Goal: Task Accomplishment & Management: Manage account settings

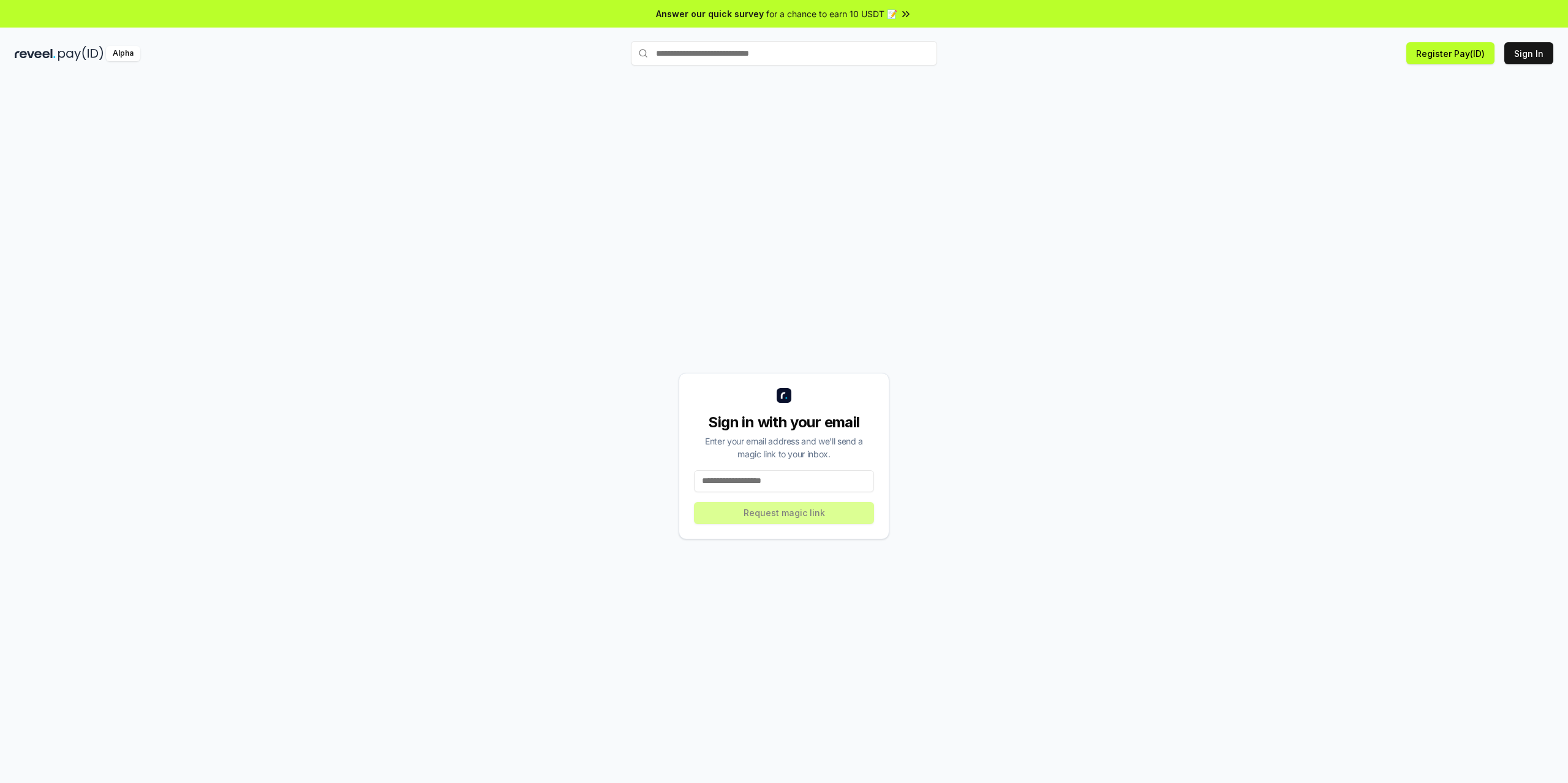
click at [735, 485] on input at bounding box center [784, 482] width 180 height 22
paste input "**********"
type input "**********"
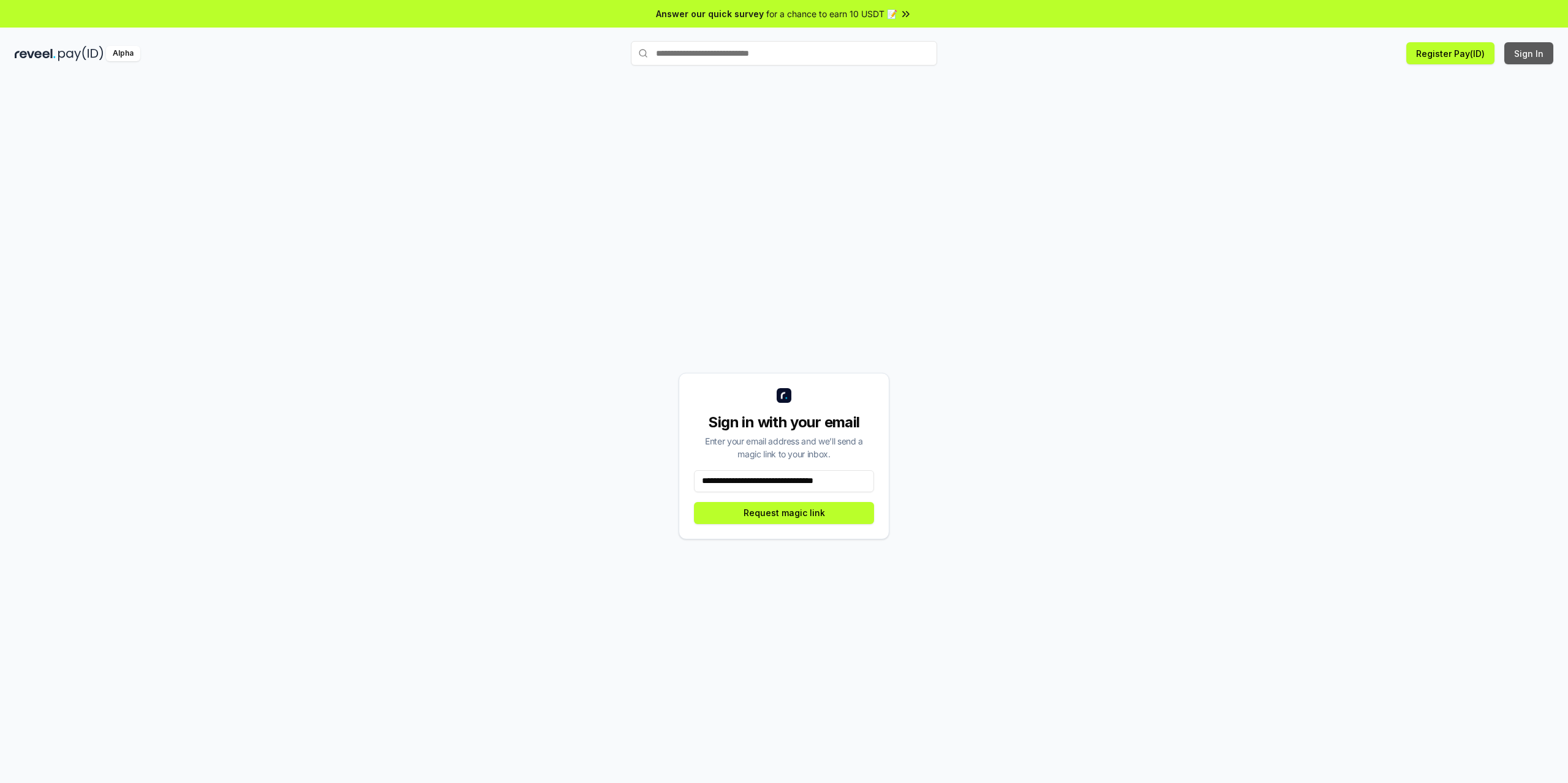
click at [1524, 54] on button "Sign In" at bounding box center [1529, 53] width 49 height 22
drag, startPoint x: 968, startPoint y: 338, endPoint x: 956, endPoint y: 344, distance: 13.4
click at [966, 338] on div "Sign in with your email Enter your email address and we’ll send a magic link to…" at bounding box center [784, 456] width 1539 height 724
click at [731, 473] on input at bounding box center [784, 482] width 180 height 22
paste input "**********"
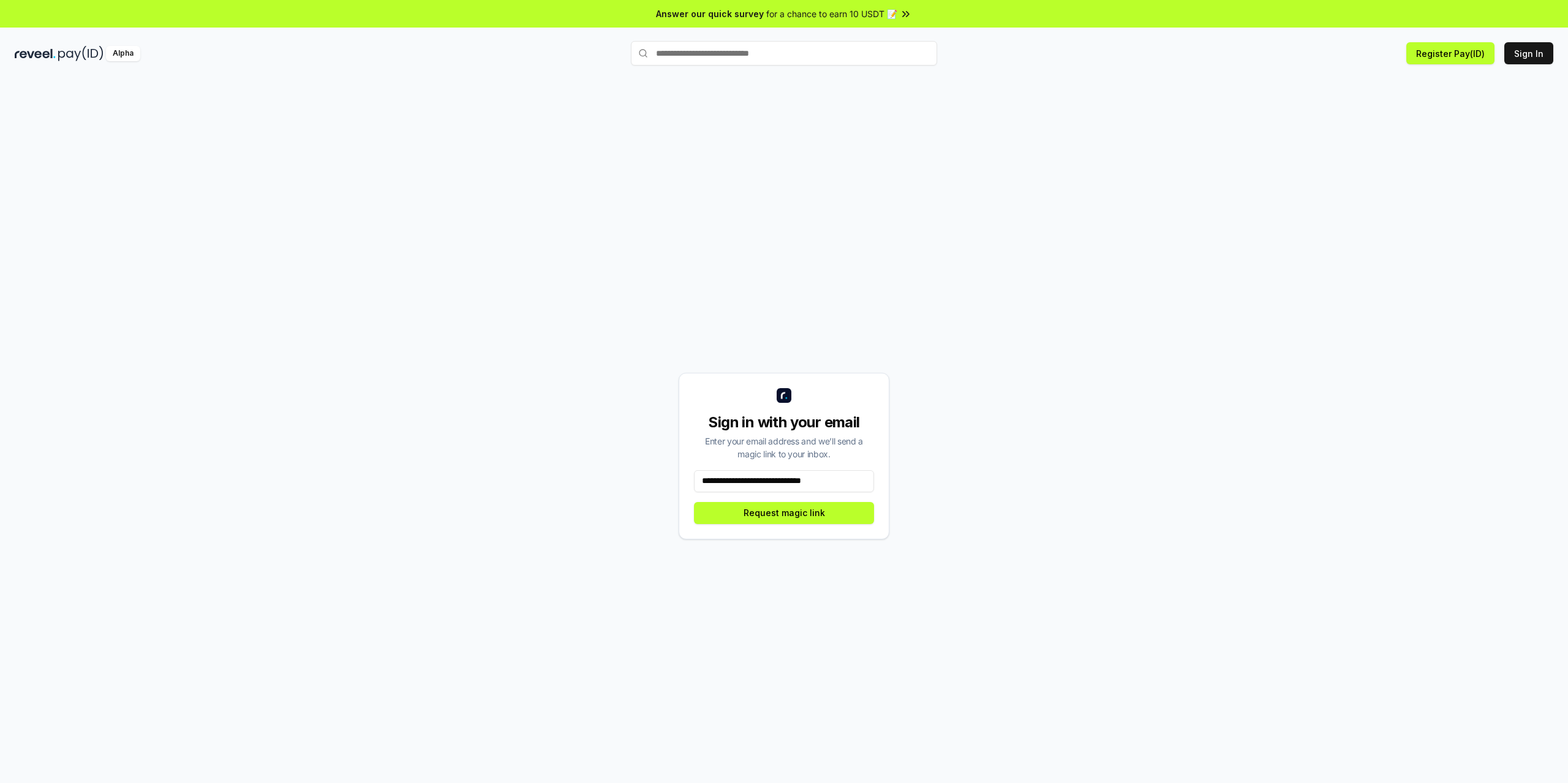
type input "**********"
click at [764, 506] on button "Request magic link" at bounding box center [784, 513] width 180 height 22
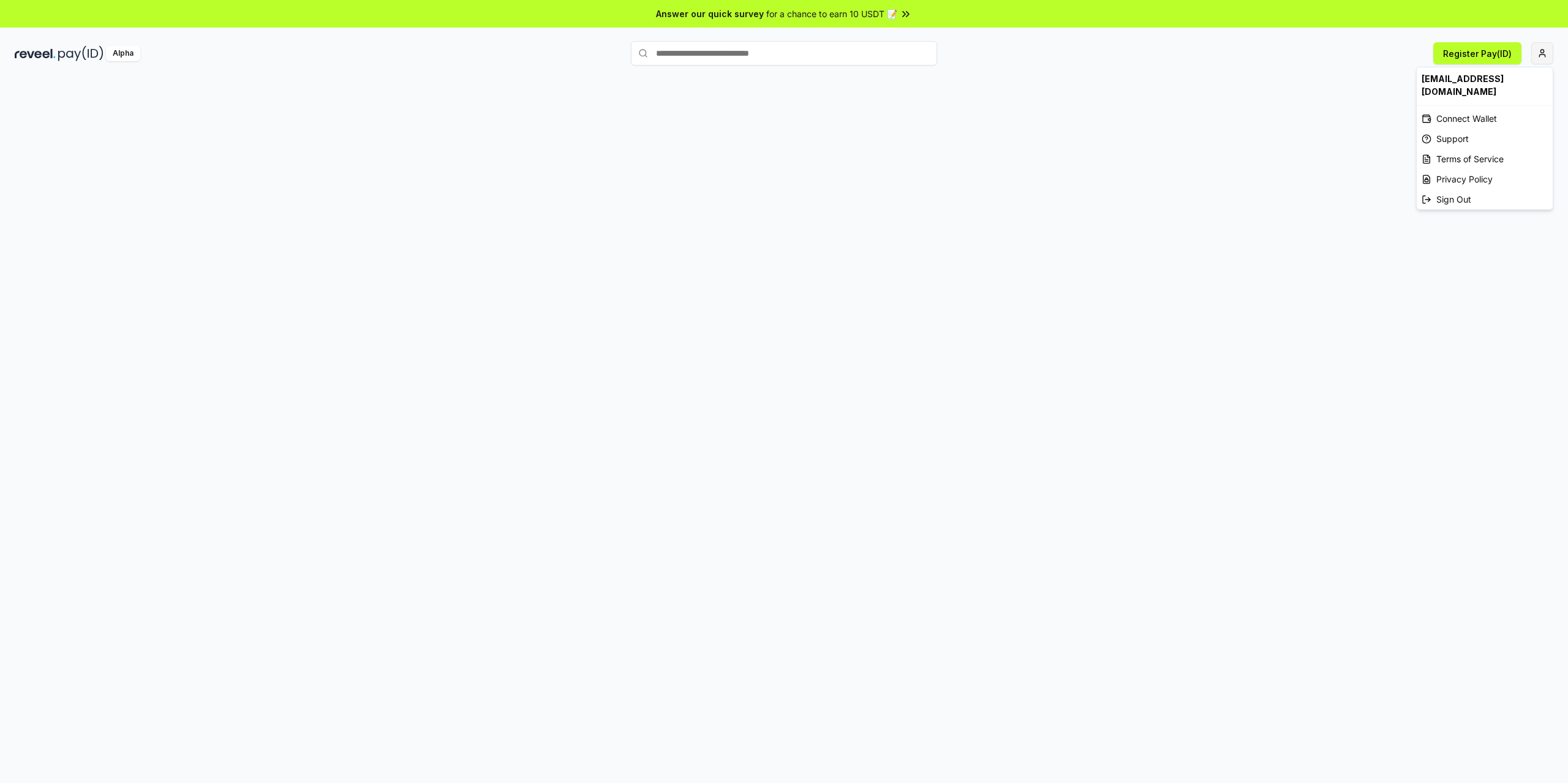
click at [1537, 54] on html "Answer our quick survey for a chance to earn 10 USDT 📝 Alpha Register Pay(ID) g…" at bounding box center [784, 391] width 1568 height 783
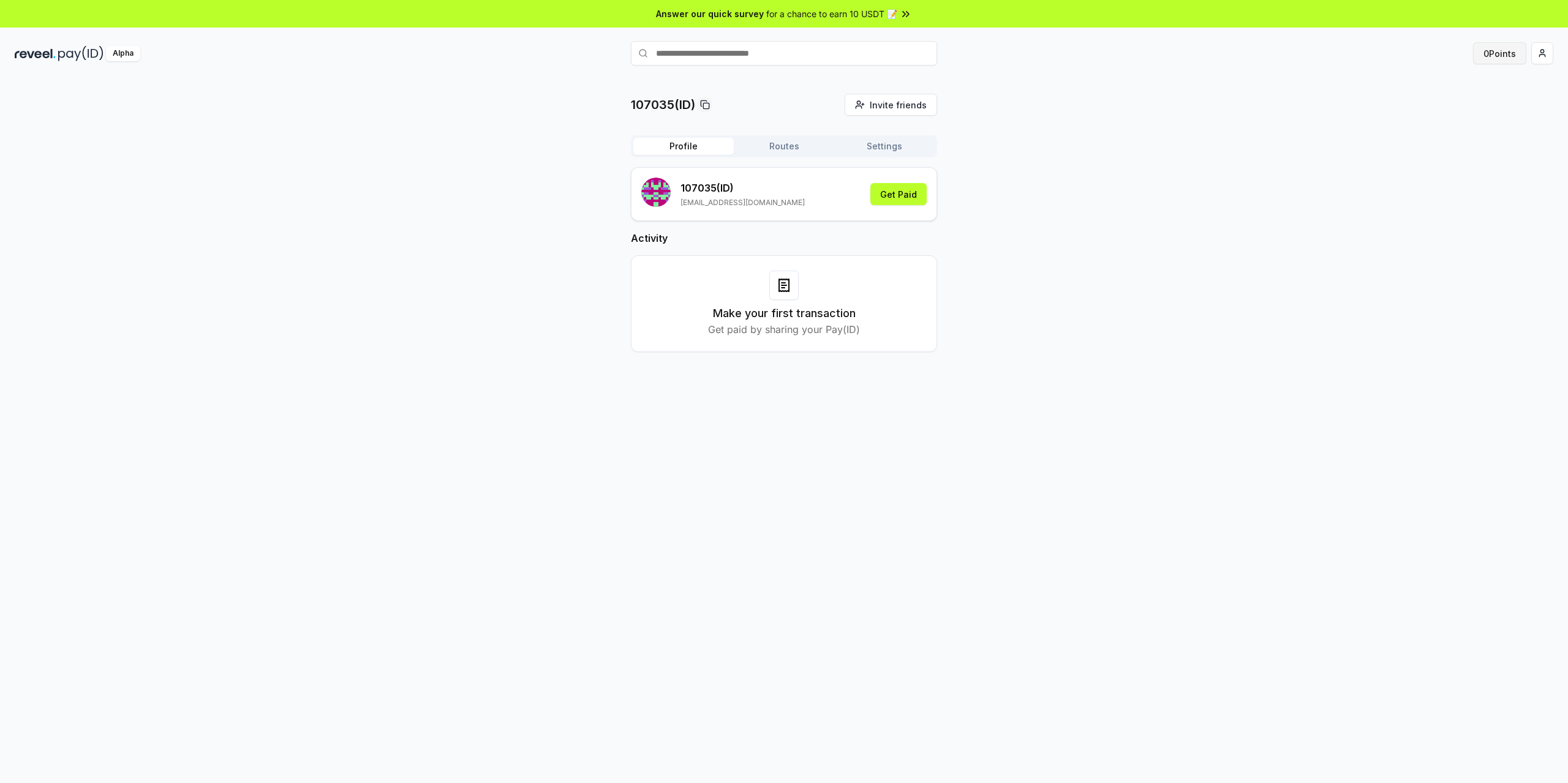
click at [1499, 58] on button "0 Points" at bounding box center [1499, 53] width 53 height 22
click at [771, 147] on button "Routes" at bounding box center [784, 146] width 100 height 17
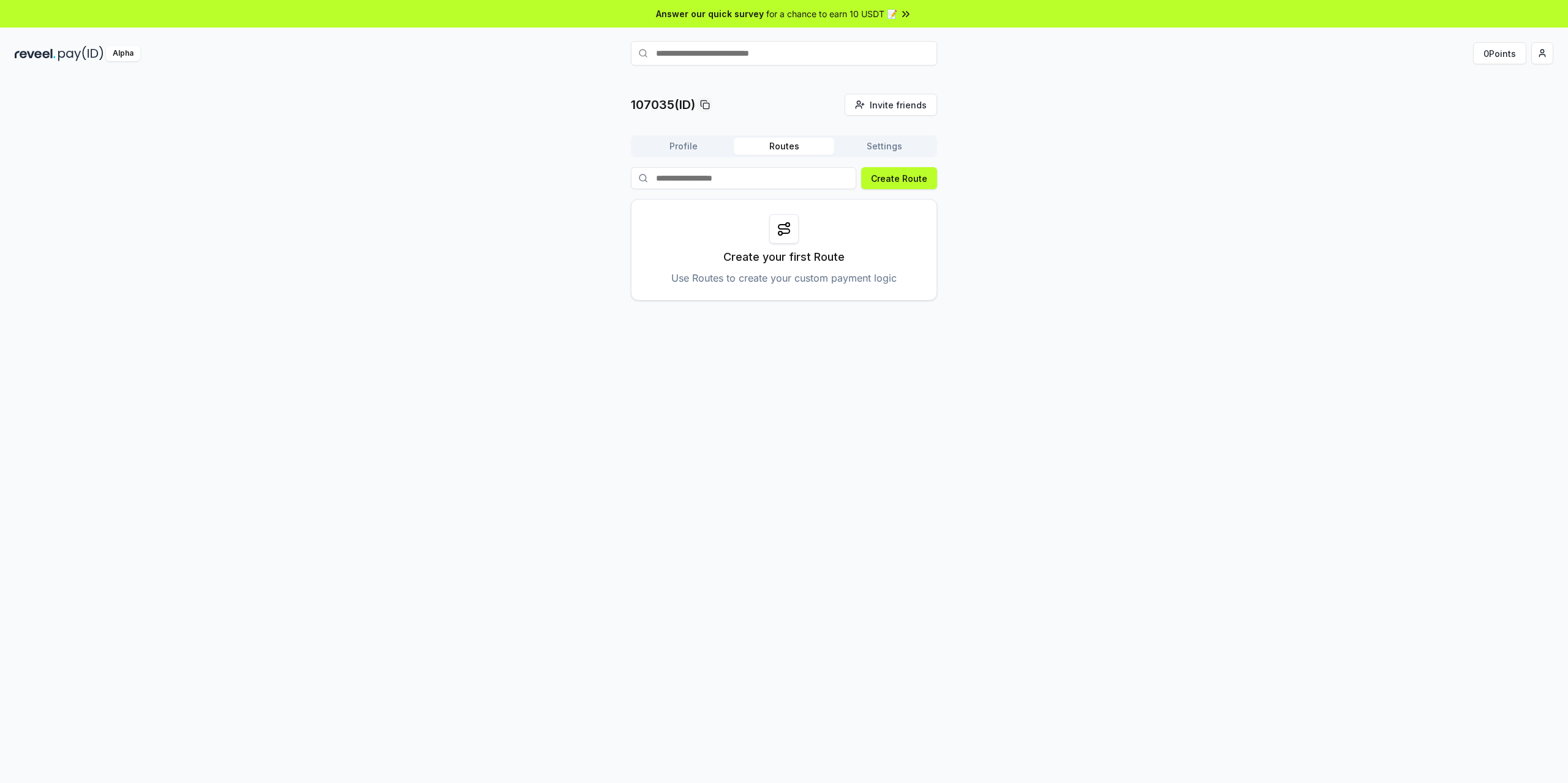
drag, startPoint x: 1260, startPoint y: 485, endPoint x: 1249, endPoint y: 520, distance: 36.7
click at [1263, 489] on div "107035(ID) Invite friends Invite Profile Routes Settings Create Route Create yo…" at bounding box center [784, 444] width 1568 height 749
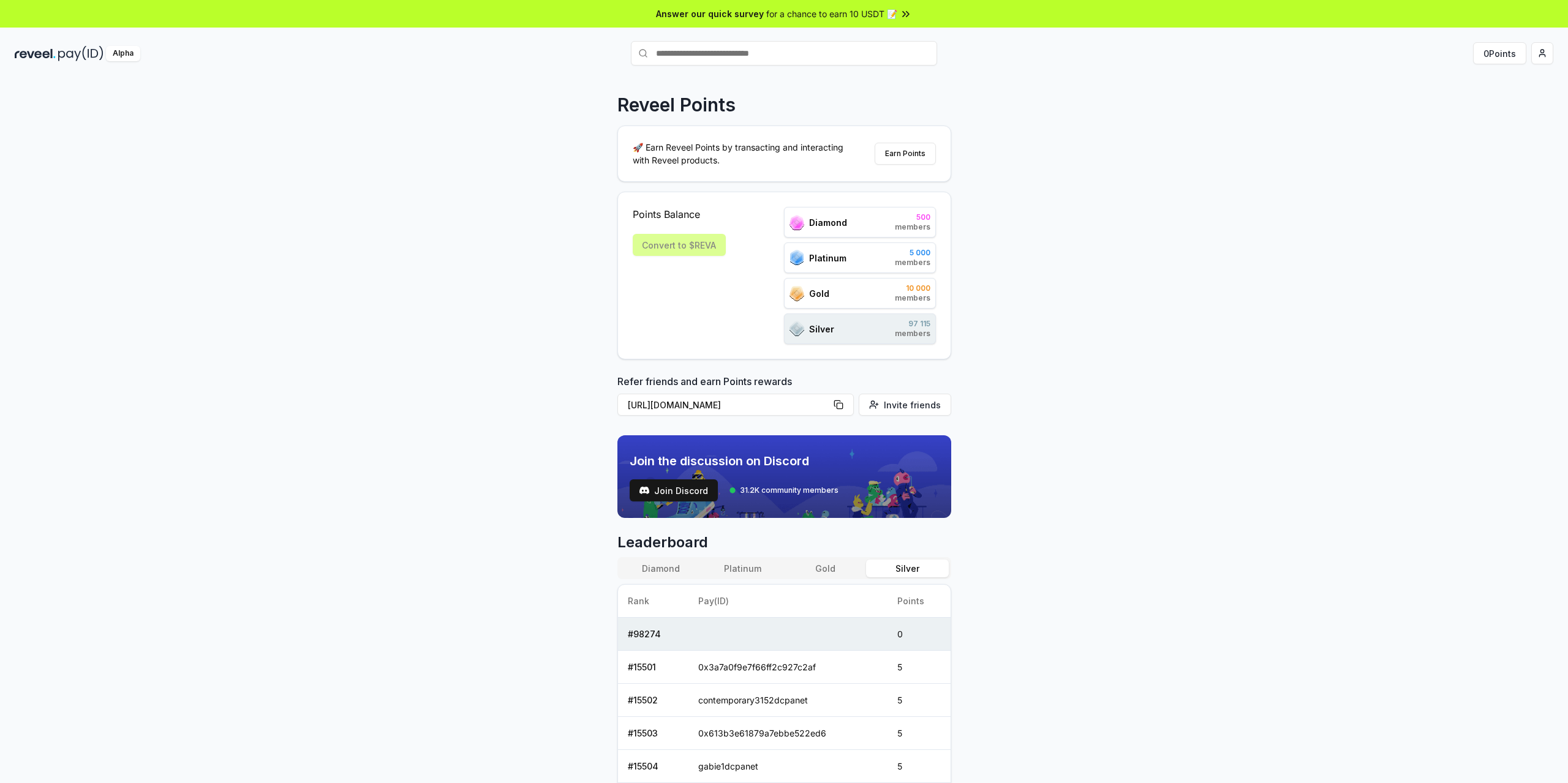
click at [690, 250] on div "Convert to $REVA" at bounding box center [680, 245] width 93 height 22
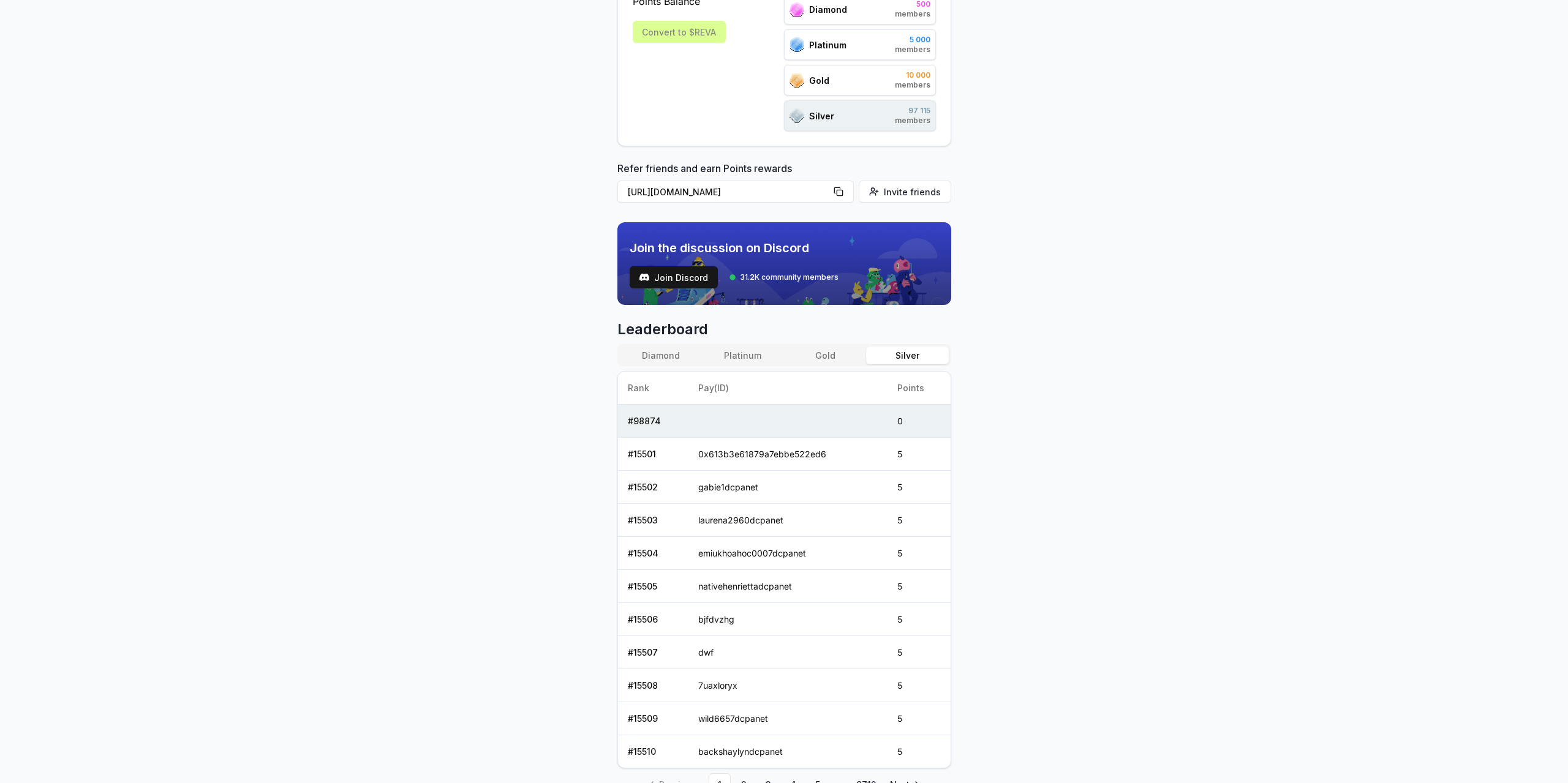
scroll to position [274, 0]
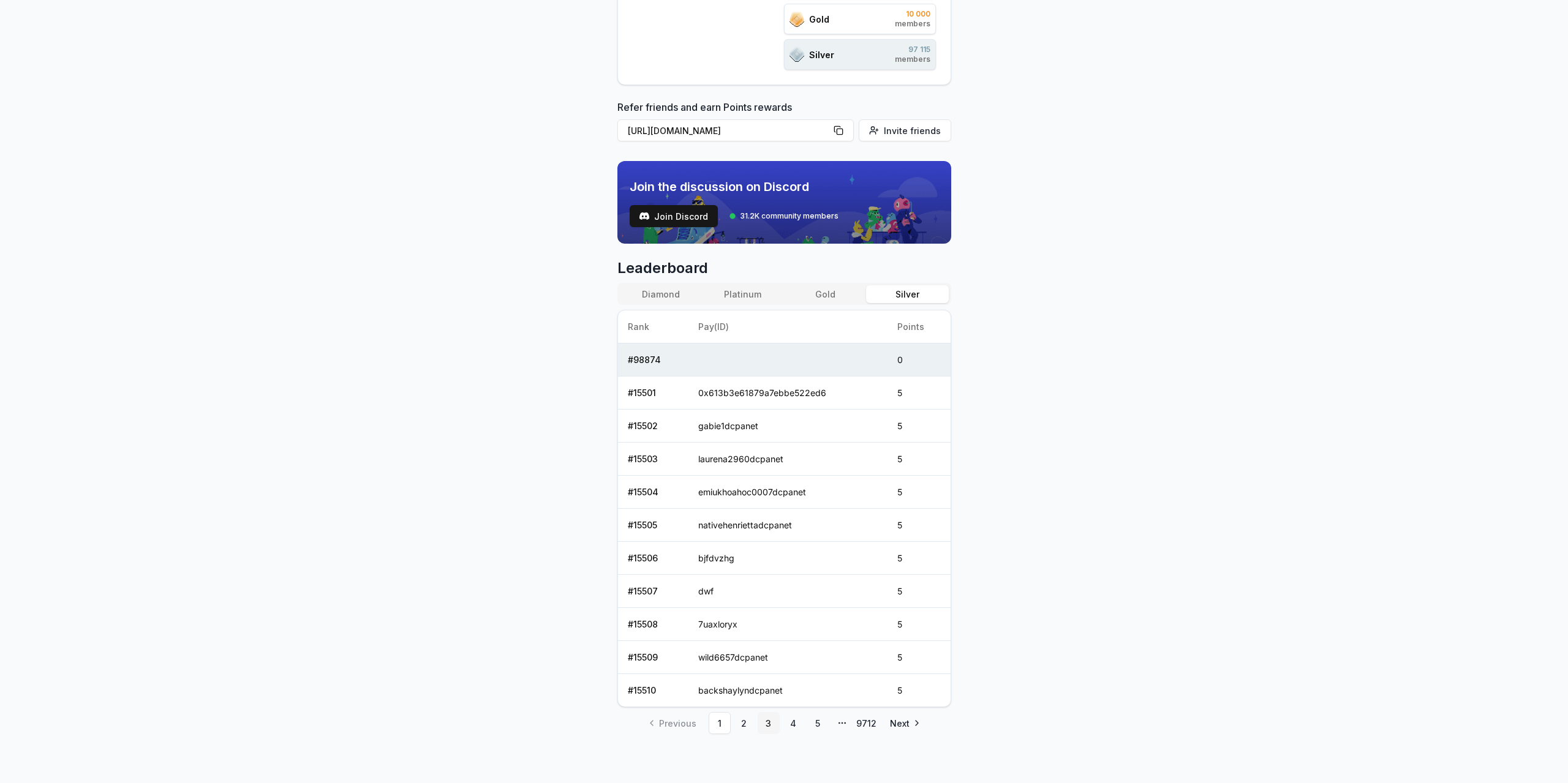
click at [772, 719] on link "3" at bounding box center [769, 724] width 22 height 22
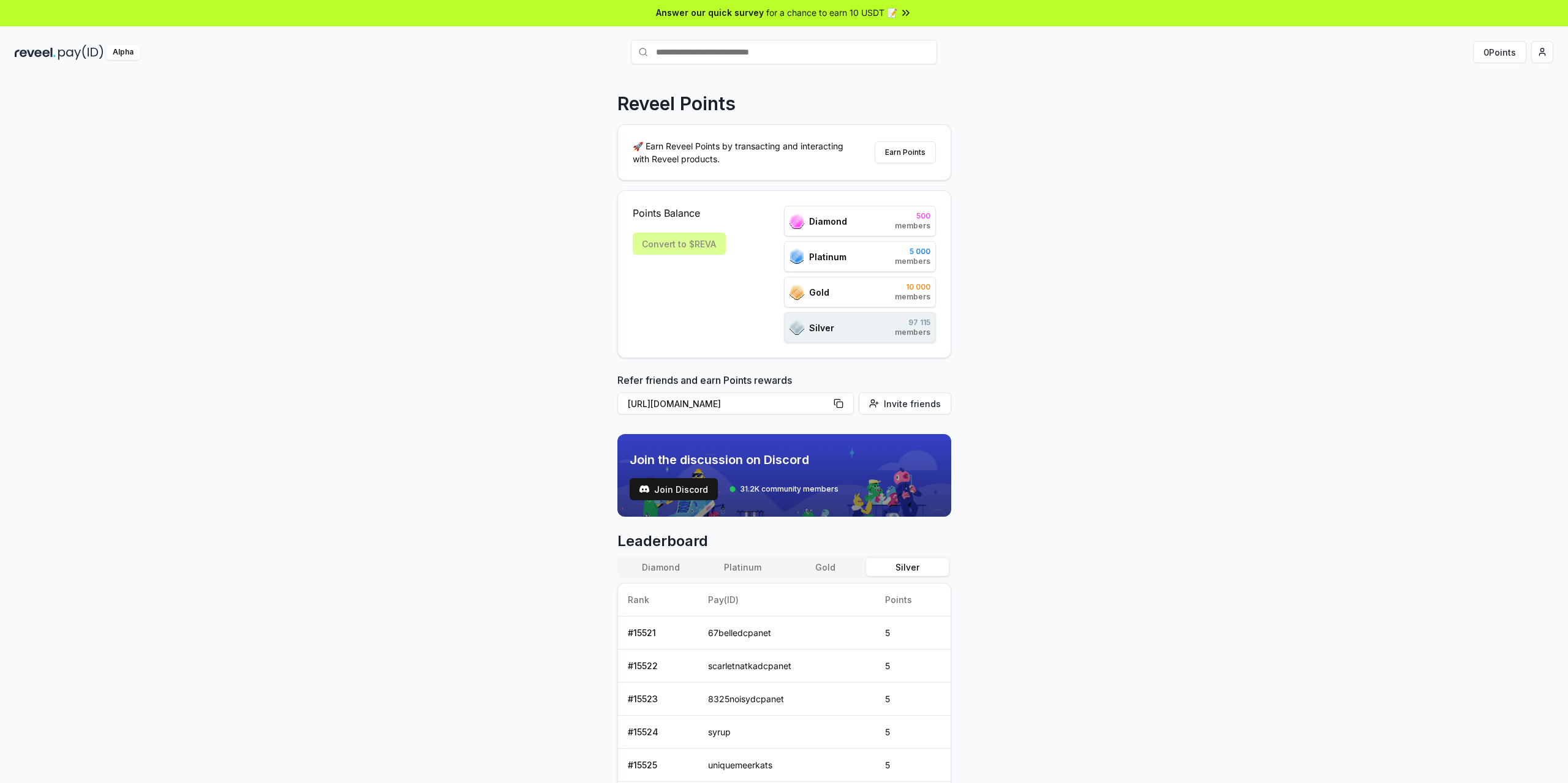
scroll to position [0, 0]
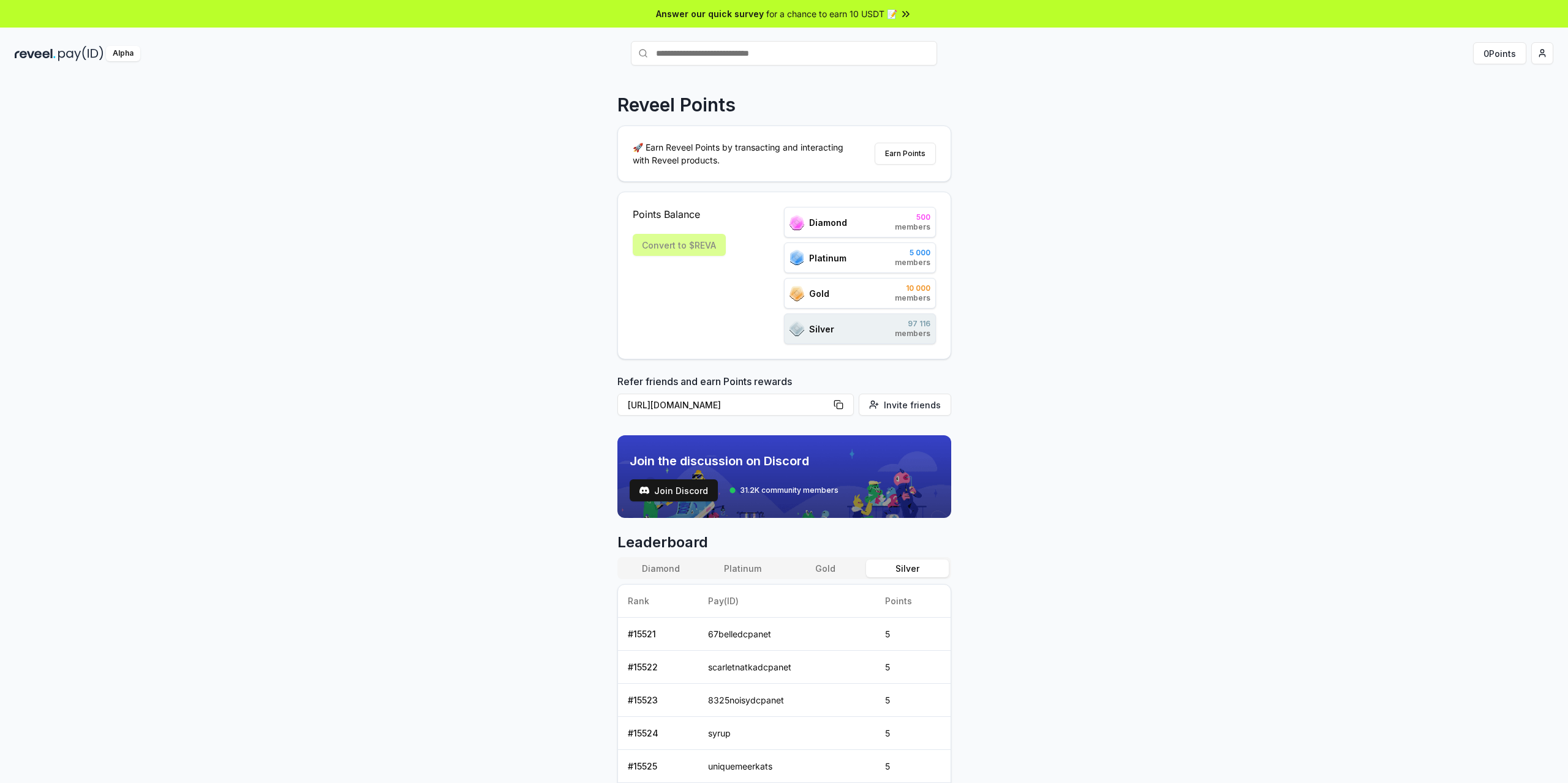
click at [874, 9] on span "for a chance to earn 10 USDT 📝" at bounding box center [832, 14] width 132 height 13
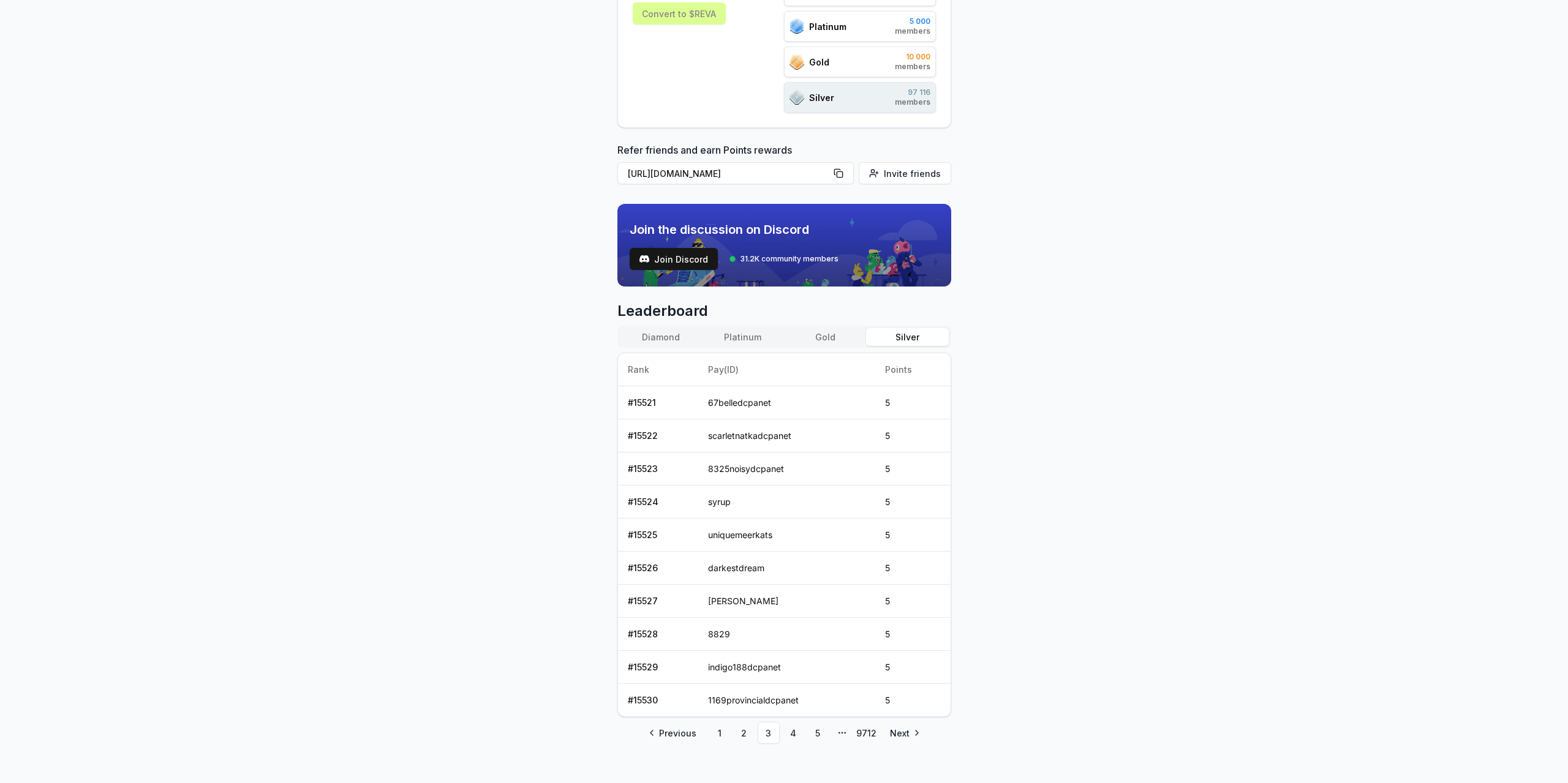
scroll to position [241, 0]
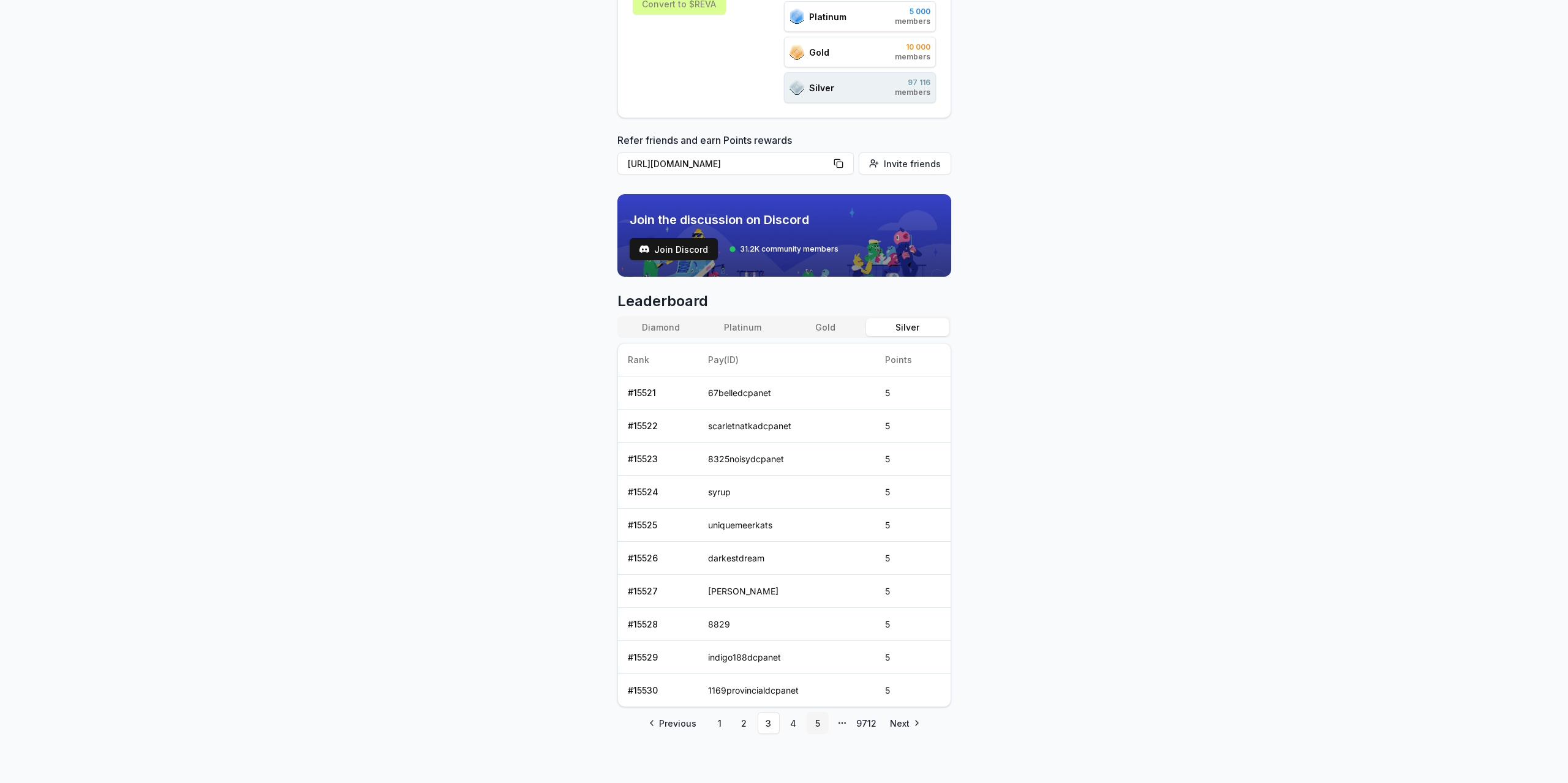
click at [815, 730] on link "5" at bounding box center [818, 724] width 22 height 22
click at [865, 719] on link "9712" at bounding box center [867, 724] width 22 height 22
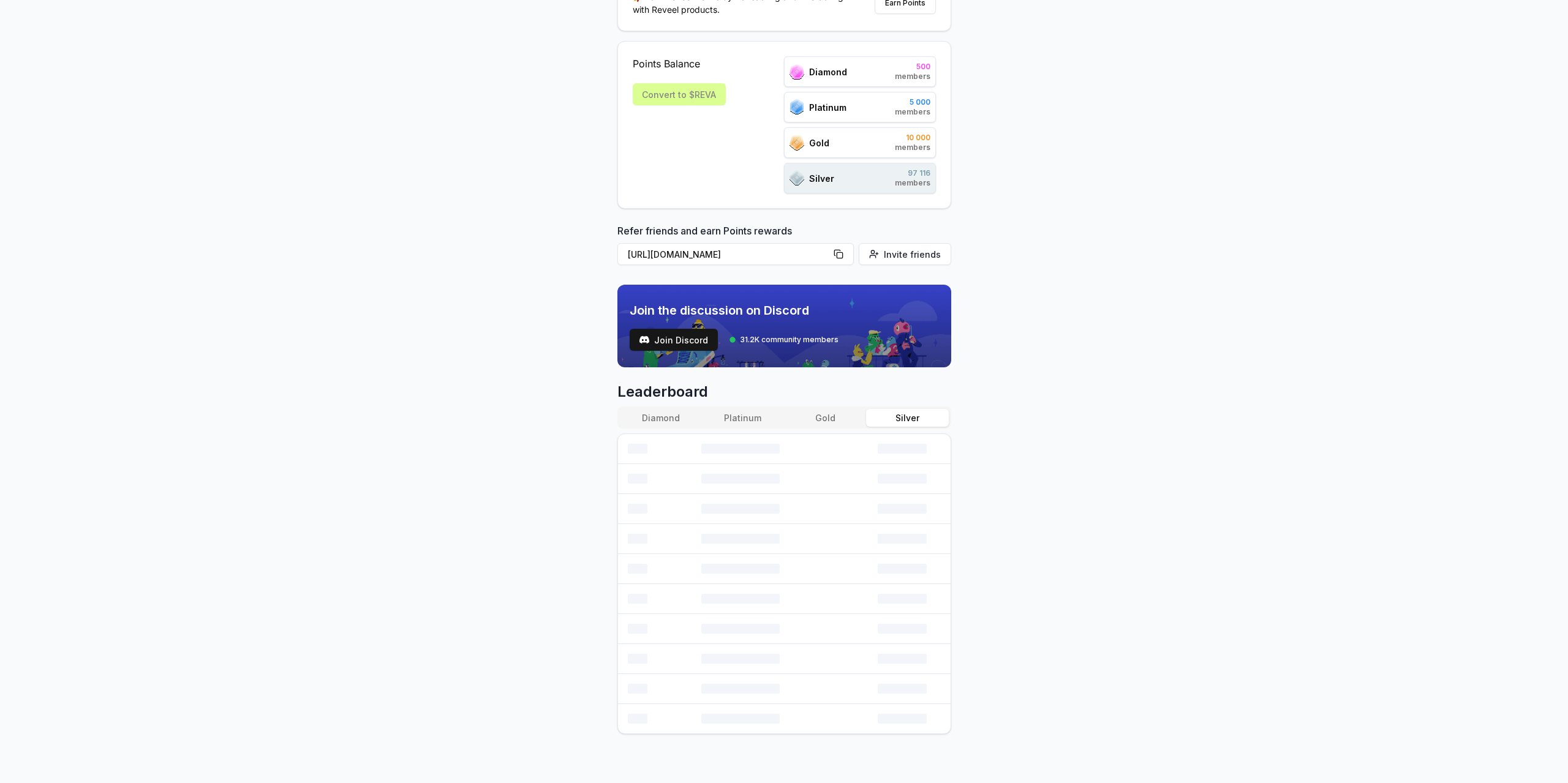
scroll to position [76, 0]
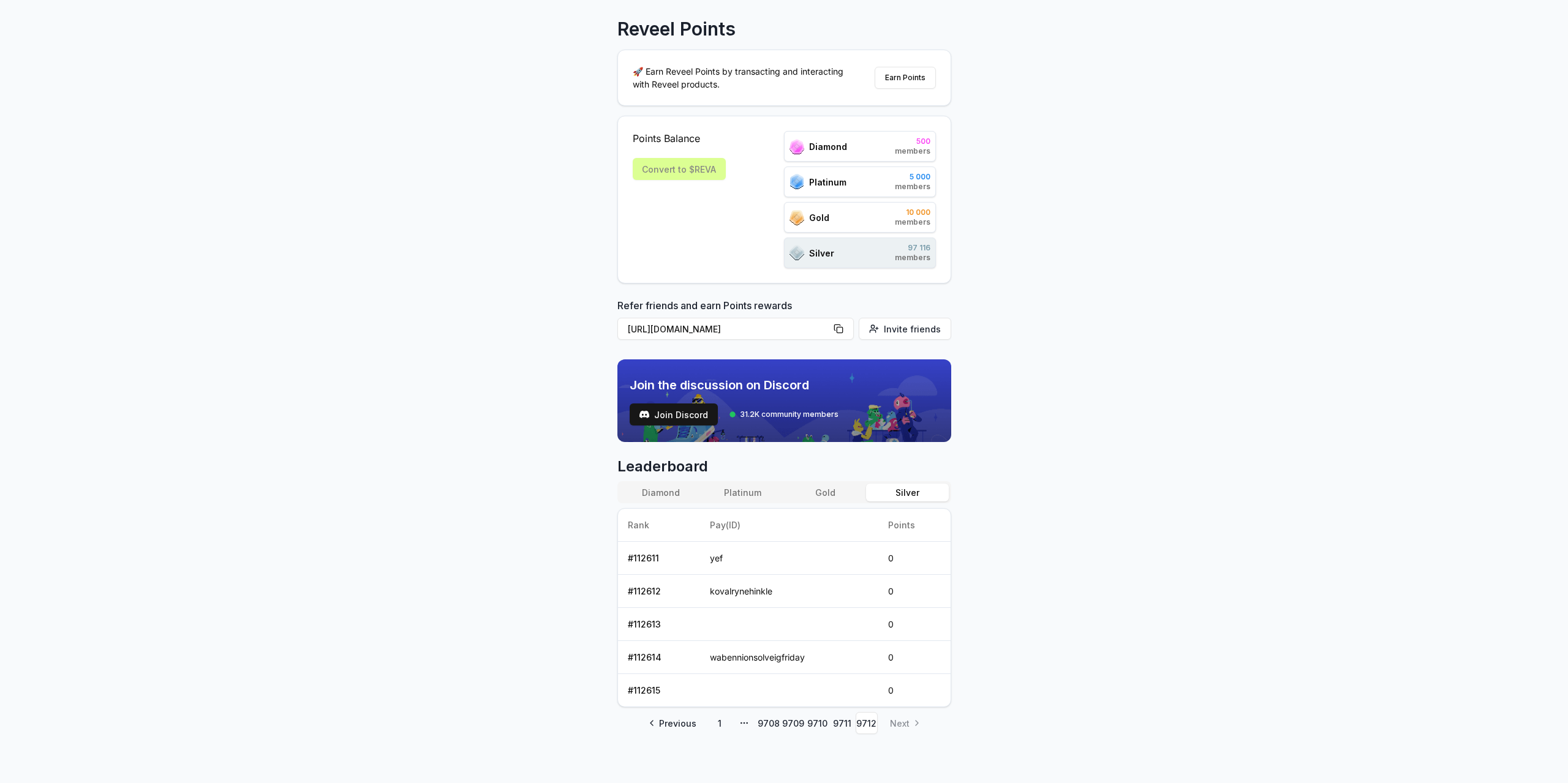
click at [664, 493] on button "Diamond" at bounding box center [661, 492] width 82 height 18
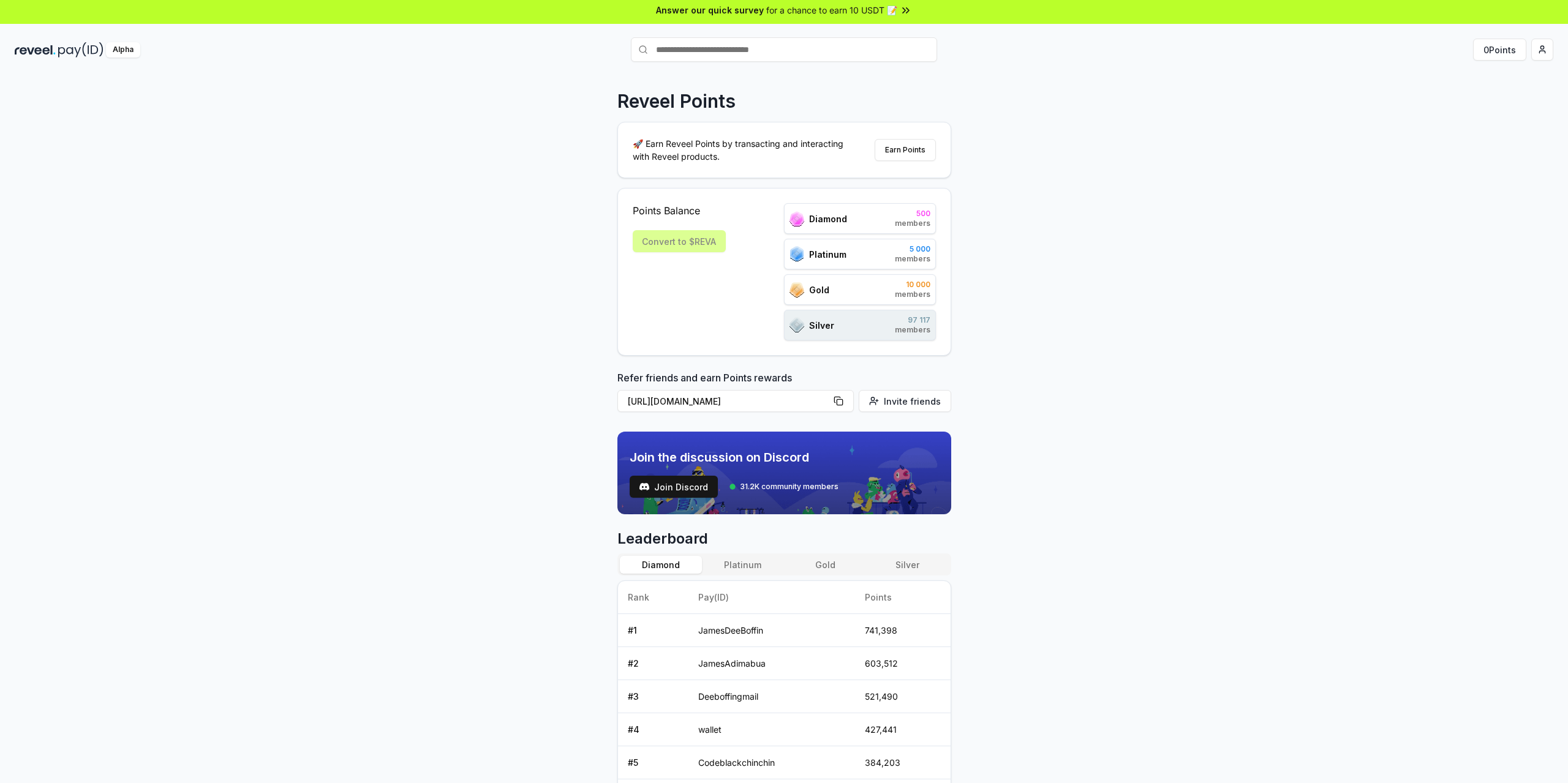
scroll to position [0, 0]
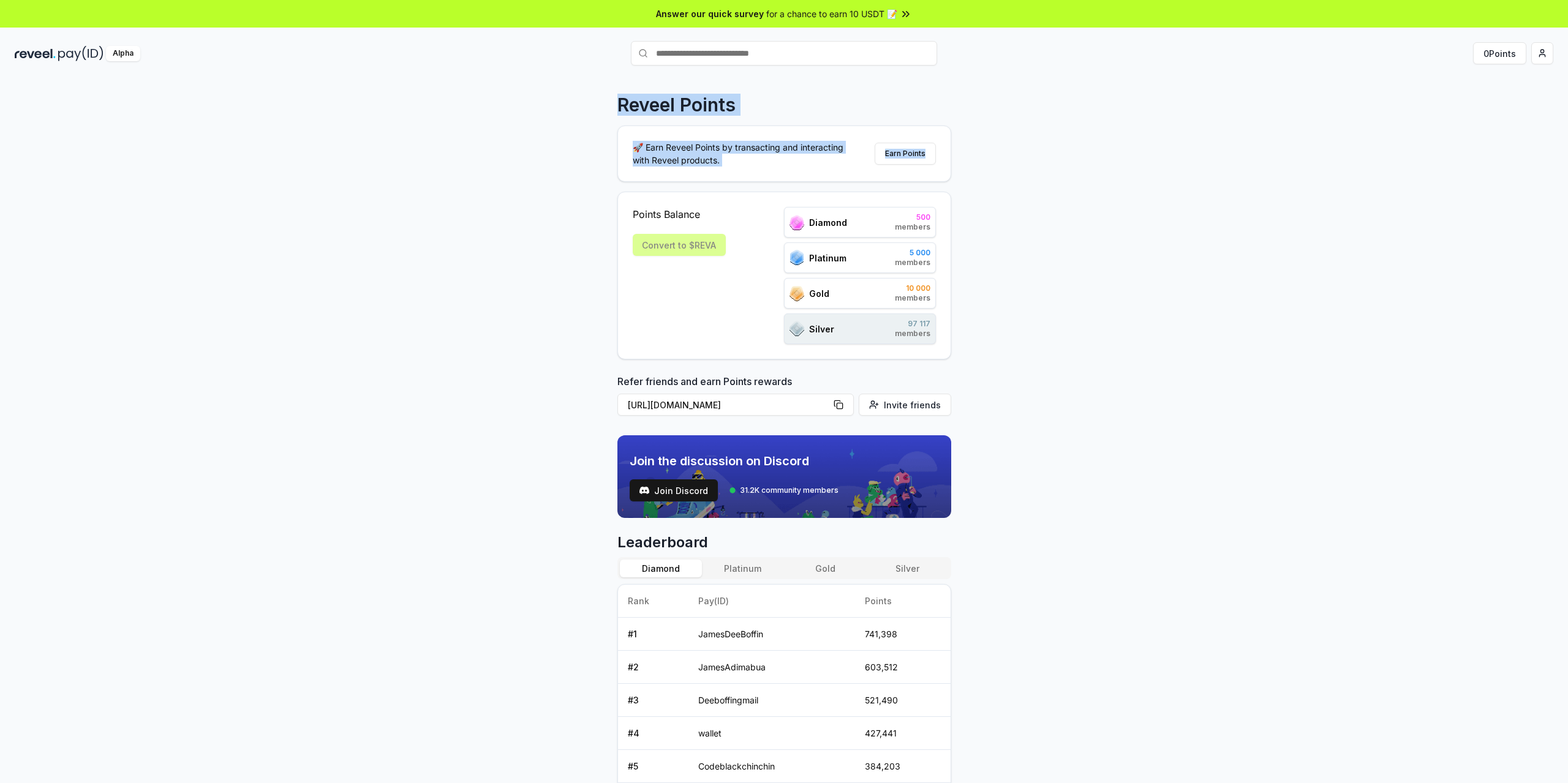
drag, startPoint x: 606, startPoint y: 99, endPoint x: 963, endPoint y: 160, distance: 362.2
click at [963, 160] on div "Reveel Points 🚀 Earn Reveel Points by transacting and interacting with Reveel p…" at bounding box center [784, 444] width 1568 height 749
click at [1014, 159] on div "Reveel Points 🚀 Earn Reveel Points by transacting and interacting with Reveel p…" at bounding box center [784, 444] width 1568 height 749
click at [686, 235] on div "Convert to $REVA" at bounding box center [680, 245] width 93 height 22
click at [675, 248] on div "Convert to $REVA" at bounding box center [680, 245] width 93 height 22
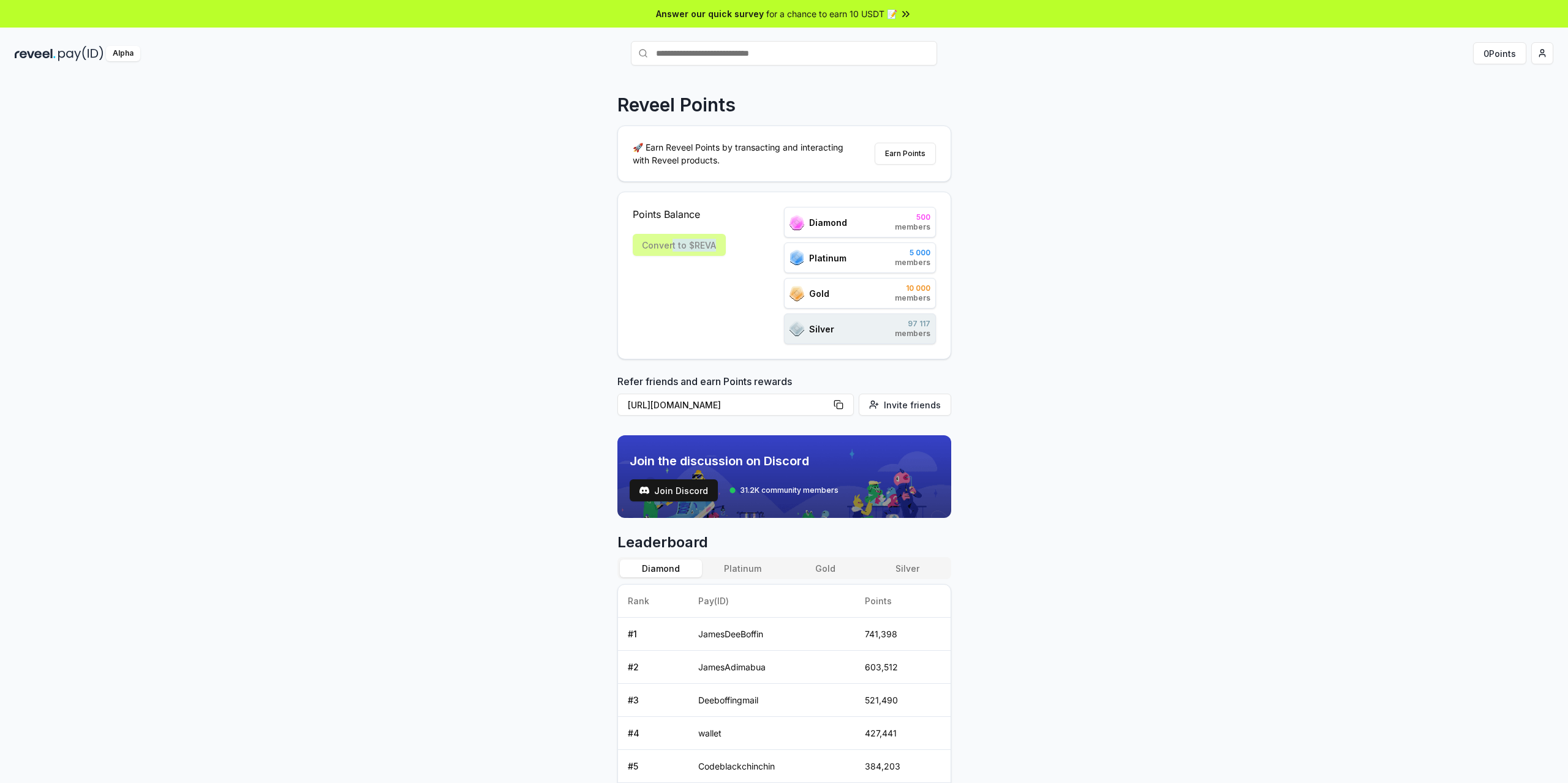
drag, startPoint x: 673, startPoint y: 249, endPoint x: 719, endPoint y: 254, distance: 46.3
click at [719, 254] on div "Convert to $REVA" at bounding box center [680, 245] width 93 height 22
click at [648, 292] on div "Points Balance Convert to $[PERSON_NAME]" at bounding box center [680, 276] width 93 height 137
drag, startPoint x: 733, startPoint y: 237, endPoint x: 641, endPoint y: 240, distance: 92.0
click at [641, 240] on div "Points Balance Convert to $[PERSON_NAME] 500 members Platinum 5 000 members Gol…" at bounding box center [784, 276] width 303 height 137
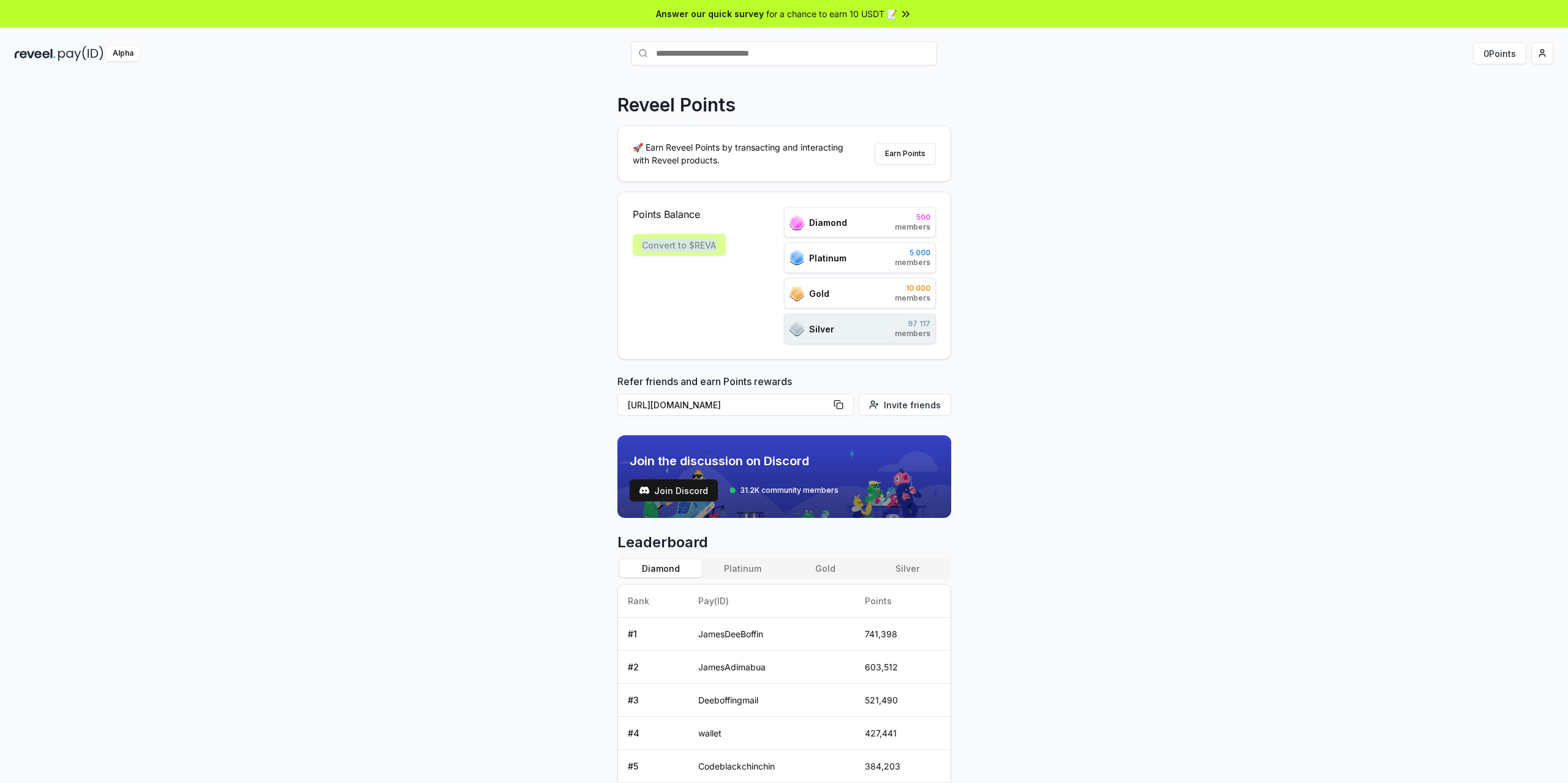
click at [669, 323] on div "Points Balance Convert to $[PERSON_NAME]" at bounding box center [680, 276] width 93 height 137
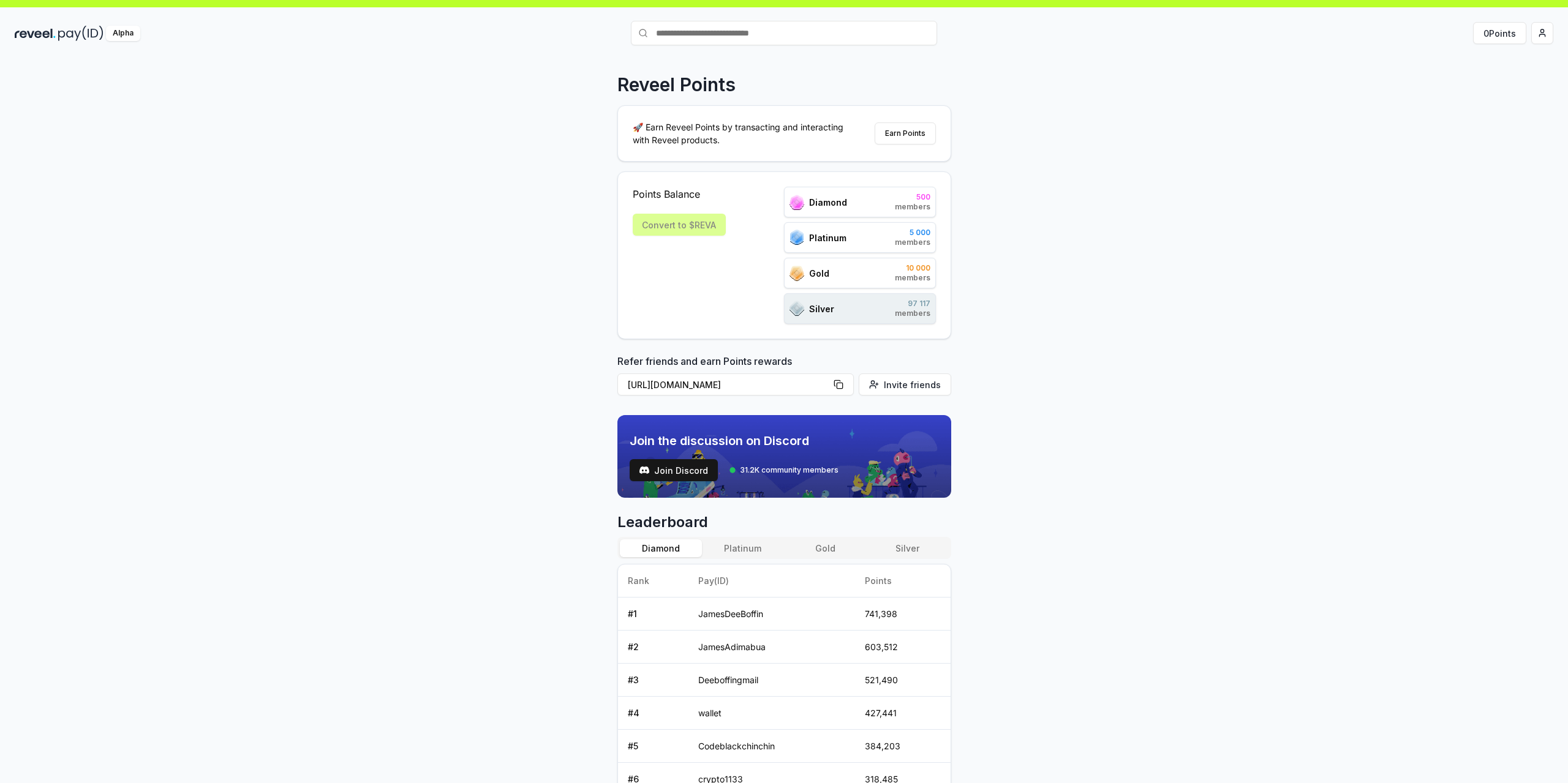
scroll to position [61, 0]
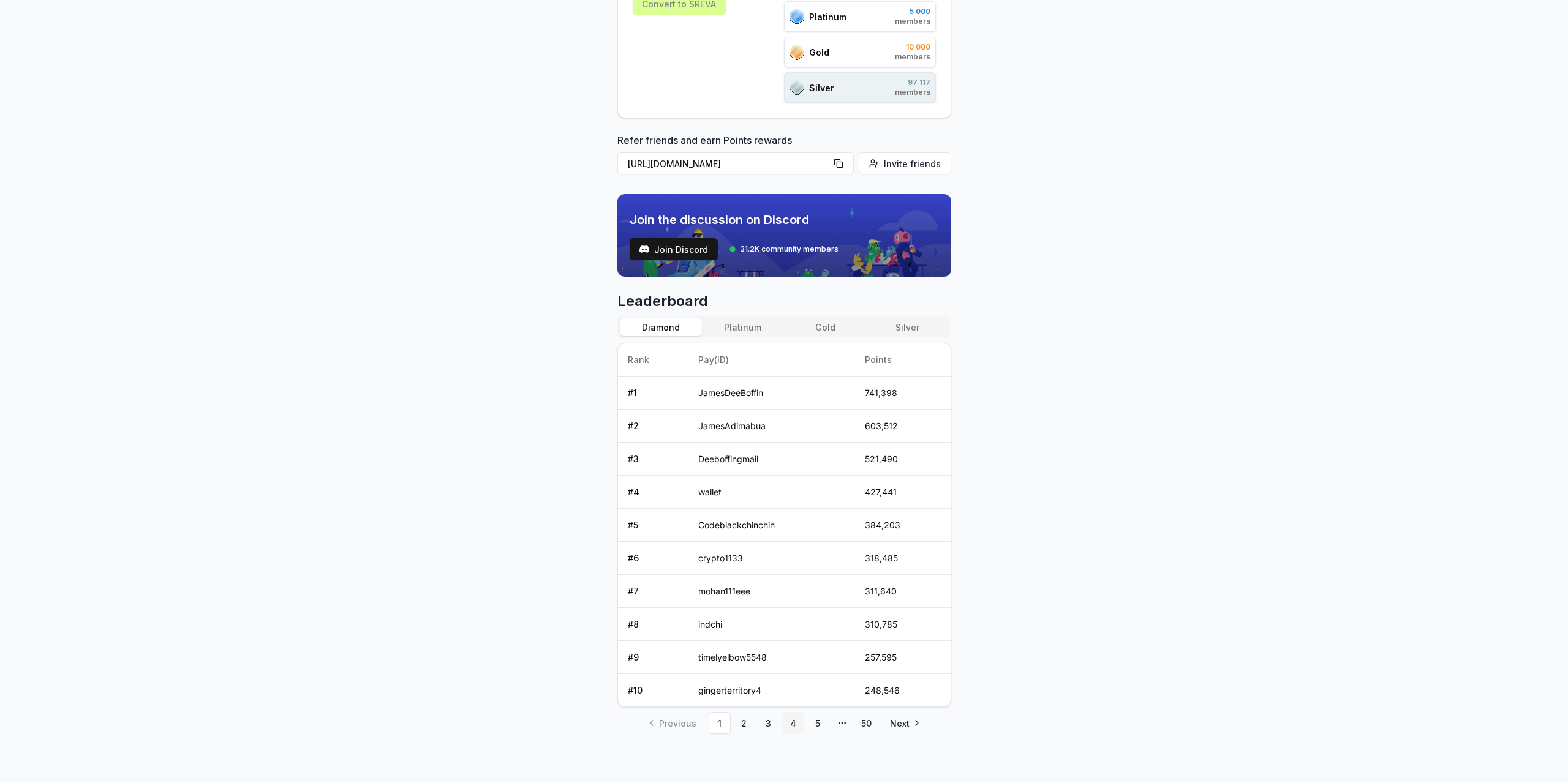
click at [783, 719] on link "4" at bounding box center [793, 724] width 22 height 22
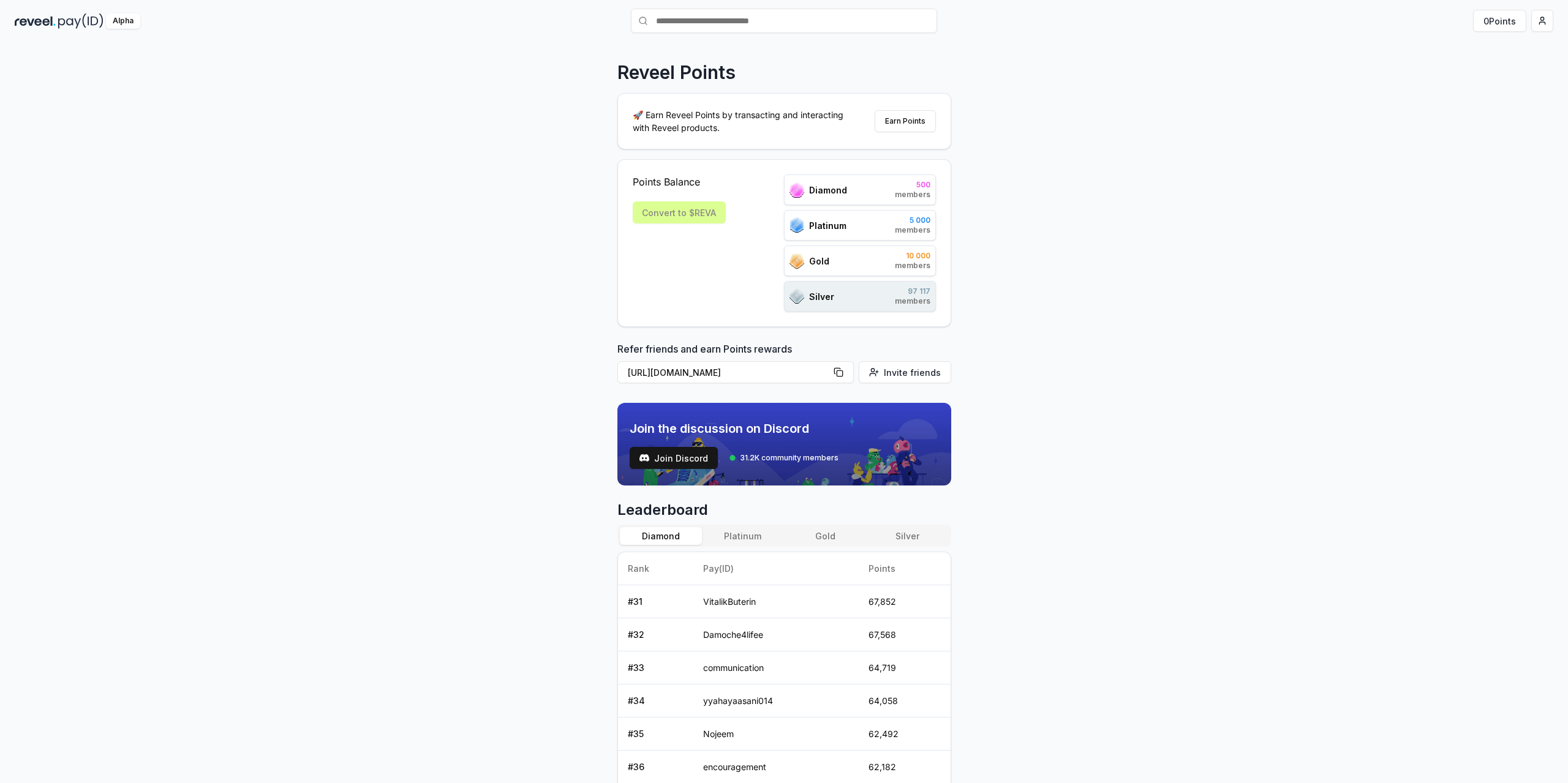
scroll to position [0, 0]
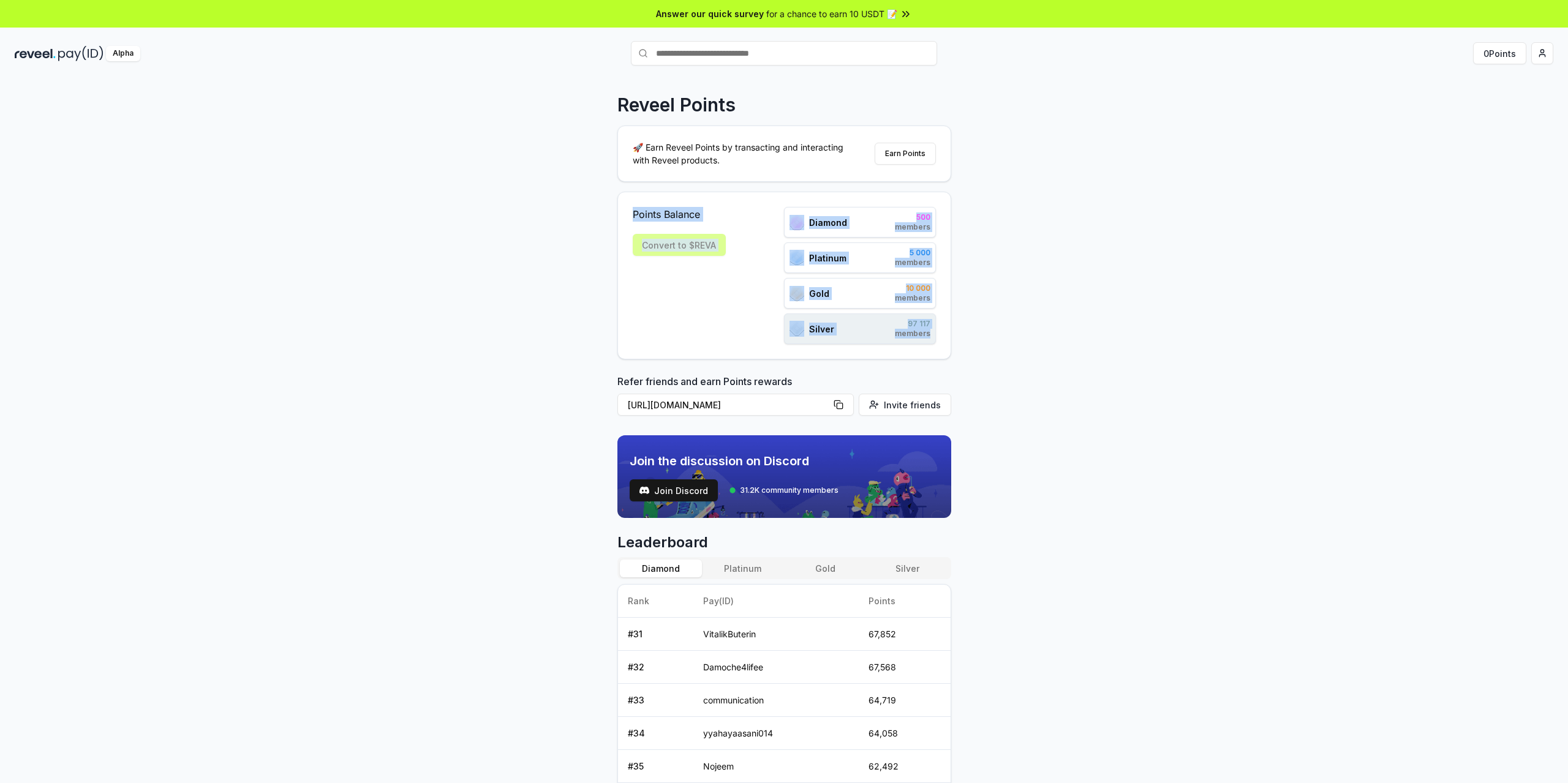
drag, startPoint x: 606, startPoint y: 228, endPoint x: 951, endPoint y: 338, distance: 362.1
click at [951, 338] on div "Reveel Points 🚀 Earn Reveel Points by transacting and interacting with Reveel p…" at bounding box center [784, 444] width 1568 height 749
click at [747, 301] on div "Points Balance Convert to $[PERSON_NAME] 500 members Platinum 5 000 members Gol…" at bounding box center [784, 276] width 303 height 137
